Goal: Complete application form: Complete application form

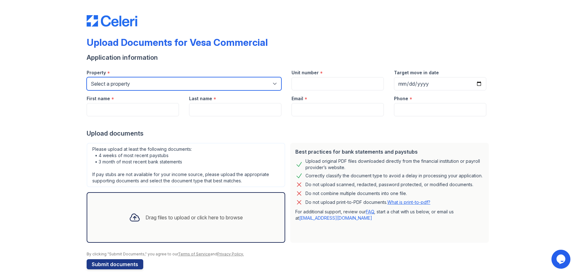
click at [272, 82] on select "Select a property Vesa Properties [GEOGRAPHIC_DATA]" at bounding box center [184, 83] width 195 height 13
select select "4029"
click at [87, 77] on select "Select a property Vesa Properties [GEOGRAPHIC_DATA]" at bounding box center [184, 83] width 195 height 13
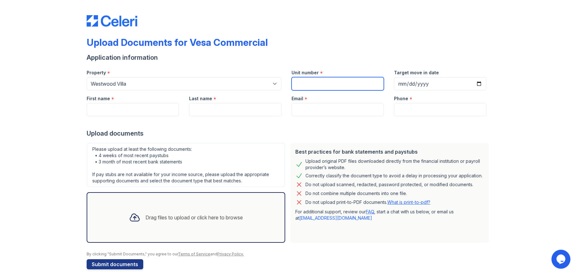
click at [320, 81] on input "Unit number" at bounding box center [337, 83] width 92 height 13
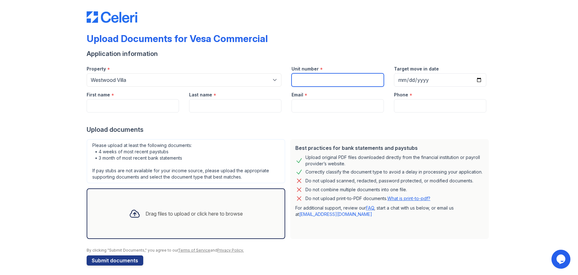
scroll to position [7, 0]
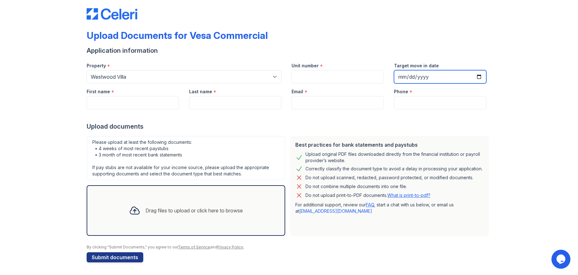
click at [444, 78] on input "Target move in date" at bounding box center [440, 76] width 92 height 13
click at [475, 76] on input "Target move in date" at bounding box center [440, 76] width 92 height 13
type input "[DATE]"
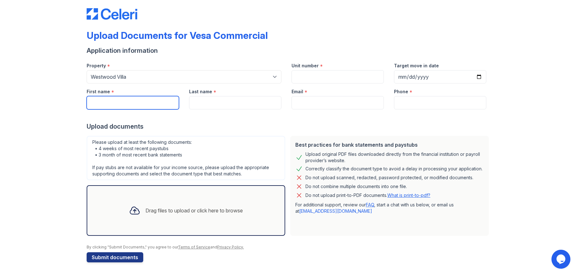
click at [143, 102] on input "First name" at bounding box center [133, 102] width 92 height 13
type input "[PERSON_NAME]"
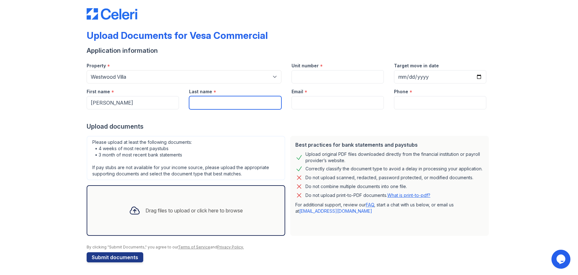
click at [222, 102] on input "Last name" at bounding box center [235, 102] width 92 height 13
type input "[PERSON_NAME]"
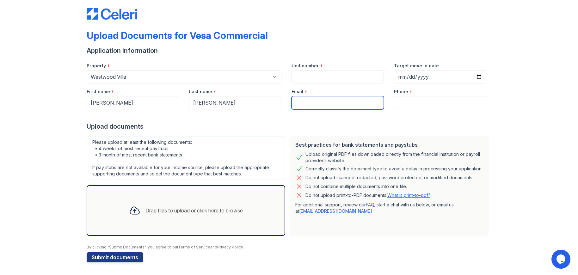
click at [307, 103] on input "Email" at bounding box center [337, 102] width 92 height 13
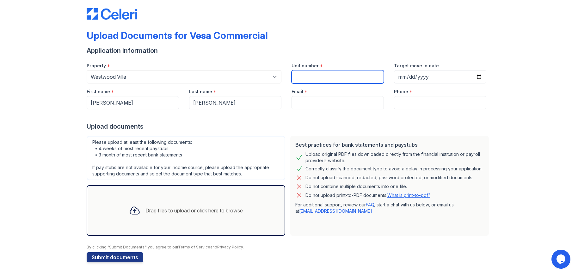
click at [298, 77] on input "Unit number" at bounding box center [337, 76] width 92 height 13
type input "122"
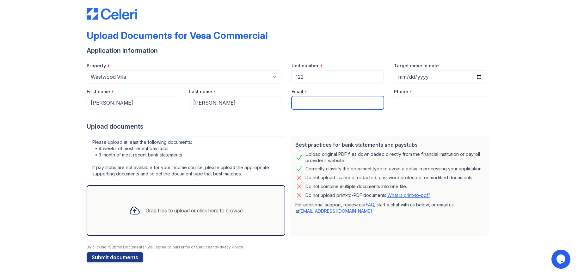
click at [312, 104] on input "Email" at bounding box center [337, 102] width 92 height 13
type input "[EMAIL_ADDRESS][DOMAIN_NAME]"
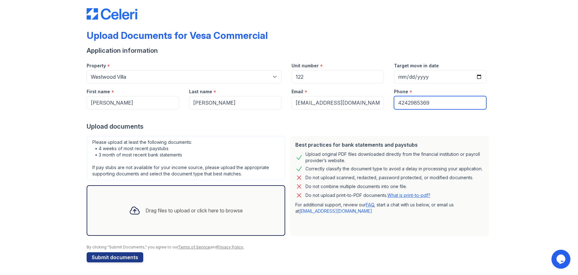
drag, startPoint x: 440, startPoint y: 103, endPoint x: 389, endPoint y: 105, distance: 51.6
click at [391, 102] on div "Phone * [PHONE_NUMBER]" at bounding box center [440, 96] width 102 height 26
type input "3103831303"
click at [382, 115] on div at bounding box center [289, 115] width 405 height 13
click at [130, 210] on icon at bounding box center [134, 210] width 9 height 7
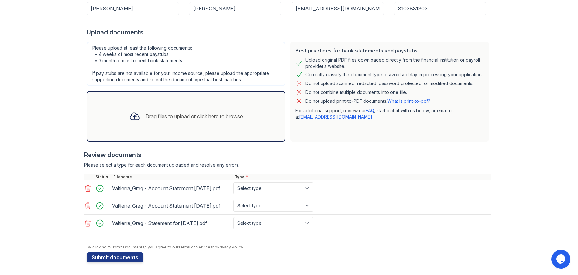
scroll to position [113, 0]
click at [309, 182] on select "Select type Paystub Bank Statement Offer Letter Tax Documents Benefit Award Let…" at bounding box center [273, 188] width 80 height 12
select select "bank_statement"
click at [233, 182] on select "Select type Paystub Bank Statement Offer Letter Tax Documents Benefit Award Let…" at bounding box center [273, 188] width 80 height 12
click at [308, 203] on select "Select type Paystub Bank Statement Offer Letter Tax Documents Benefit Award Let…" at bounding box center [273, 206] width 80 height 12
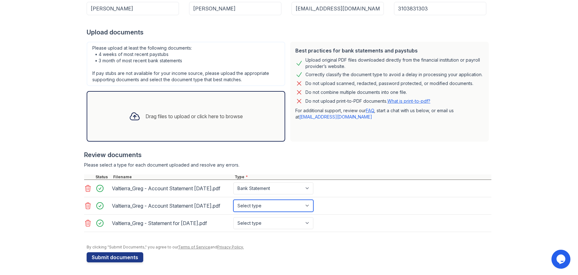
select select "bank_statement"
click at [233, 200] on select "Select type Paystub Bank Statement Offer Letter Tax Documents Benefit Award Let…" at bounding box center [273, 206] width 80 height 12
click at [305, 223] on select "Select type Paystub Bank Statement Offer Letter Tax Documents Benefit Award Let…" at bounding box center [273, 223] width 80 height 12
select select "paystub"
click at [233, 217] on select "Select type Paystub Bank Statement Offer Letter Tax Documents Benefit Award Let…" at bounding box center [273, 223] width 80 height 12
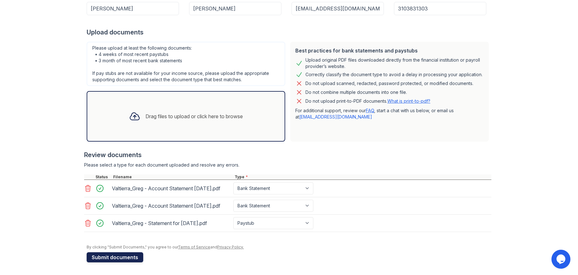
click at [114, 256] on button "Submit documents" at bounding box center [115, 257] width 57 height 10
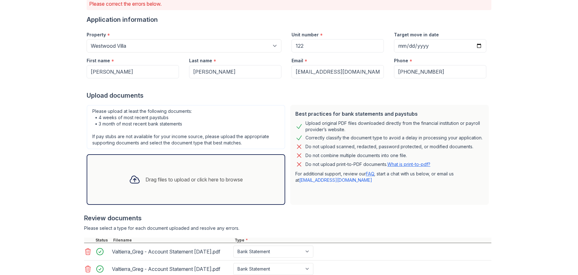
scroll to position [150, 0]
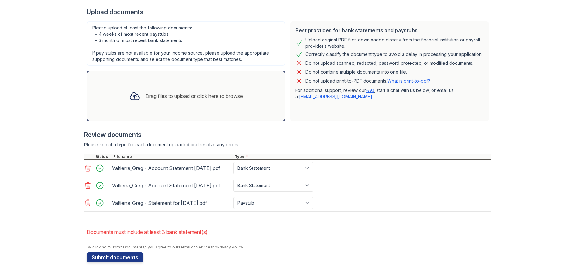
click at [187, 85] on div "Drag files to upload or click here to browse" at bounding box center [186, 95] width 124 height 21
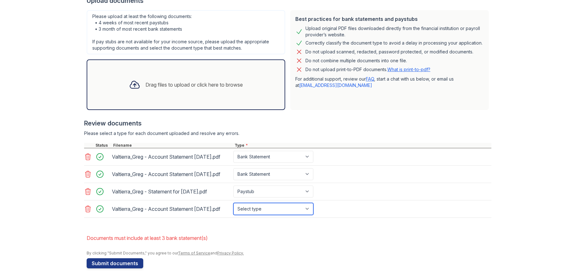
click at [306, 215] on select "Select type Paystub Bank Statement Offer Letter Tax Documents Benefit Award Let…" at bounding box center [273, 209] width 80 height 12
select select "bank_statement"
click at [233, 215] on select "Select type Paystub Bank Statement Offer Letter Tax Documents Benefit Award Let…" at bounding box center [273, 209] width 80 height 12
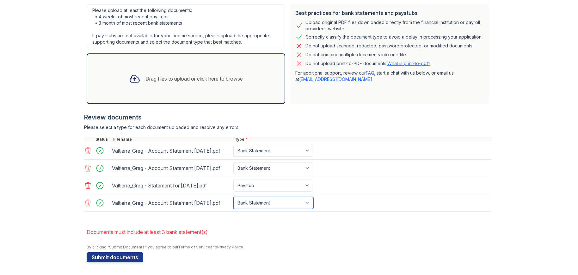
scroll to position [174, 0]
click at [176, 68] on div "Drag files to upload or click here to browse" at bounding box center [186, 78] width 124 height 21
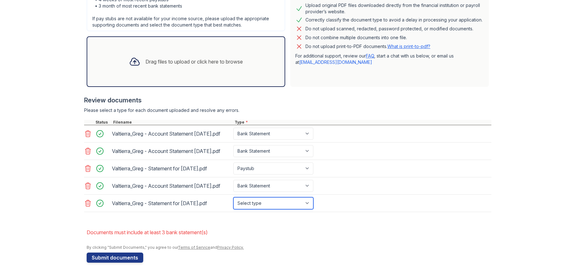
click at [304, 209] on select "Select type Paystub Bank Statement Offer Letter Tax Documents Benefit Award Let…" at bounding box center [273, 203] width 80 height 12
select select "paystub"
click at [233, 209] on select "Select type Paystub Bank Statement Offer Letter Tax Documents Benefit Award Let…" at bounding box center [273, 203] width 80 height 12
click at [451, 239] on li "Documents must include at least 3 bank statement(s)" at bounding box center [289, 232] width 405 height 13
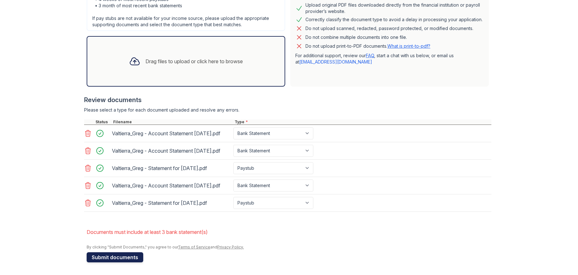
click at [104, 257] on button "Submit documents" at bounding box center [115, 257] width 57 height 10
